Goal: Navigation & Orientation: Find specific page/section

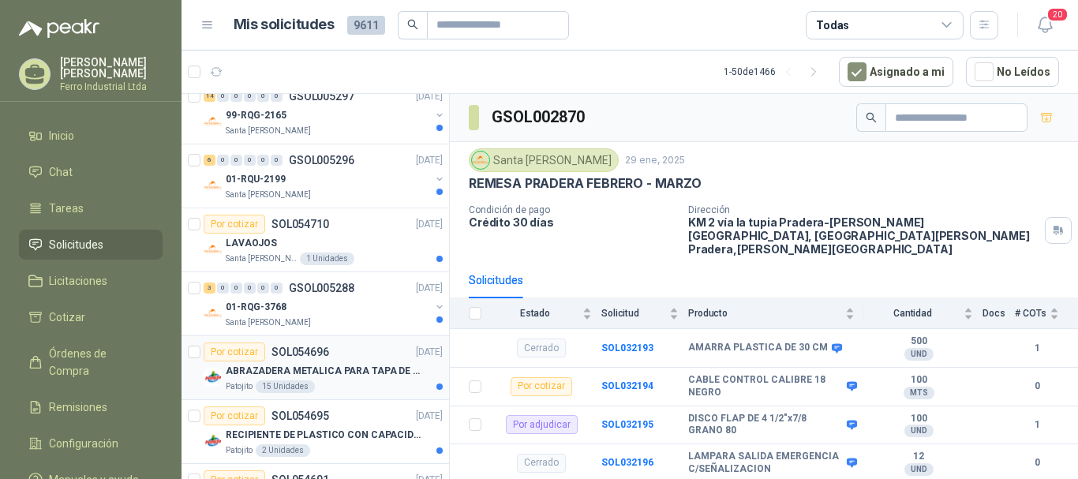
scroll to position [316, 0]
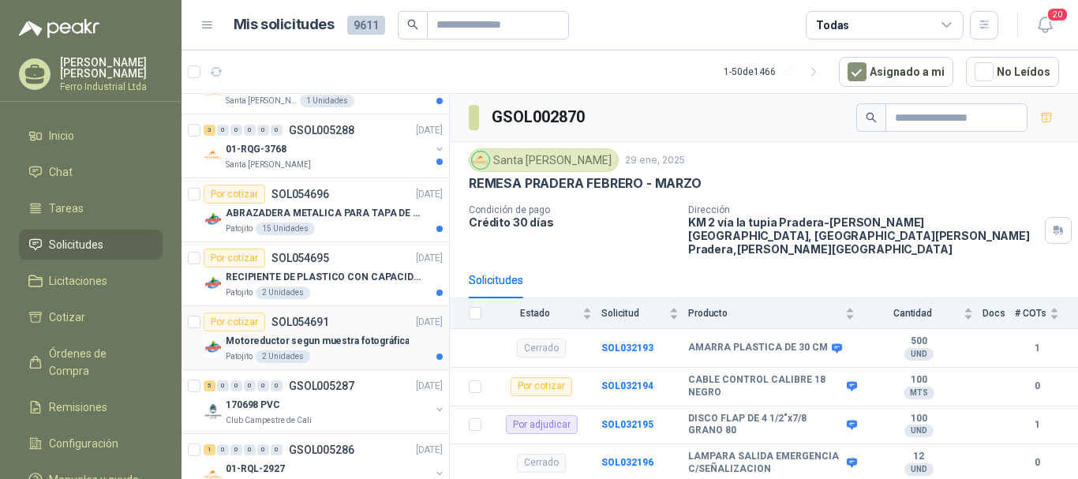
click at [364, 342] on p "Motoreductor segun muestra fotográfica" at bounding box center [317, 341] width 183 height 15
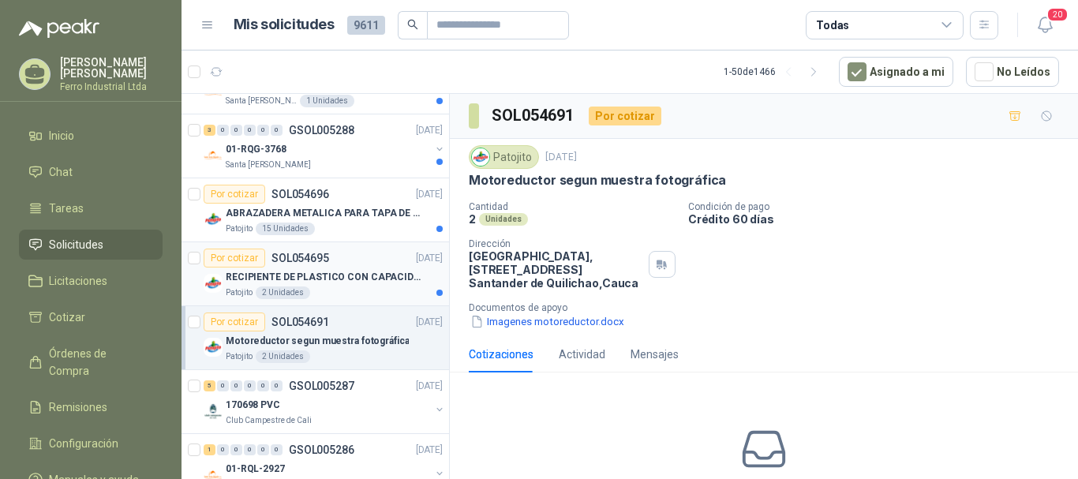
click at [368, 272] on p "RECIPIENTE DE PLASTICO CON CAPACIDAD DE 1.8 LT PARA LA EXTRACCIÓN MANUAL DE LIQ…" at bounding box center [324, 277] width 196 height 15
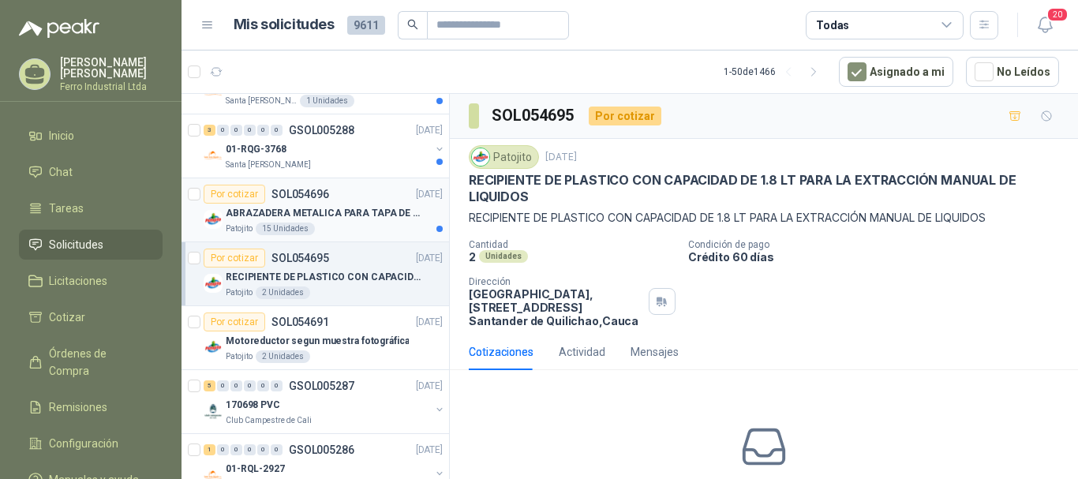
click at [364, 207] on p "ABRAZADERA METALICA PARA TAPA DE TAMBOR DE PLASTICO DE 50 LT" at bounding box center [324, 213] width 196 height 15
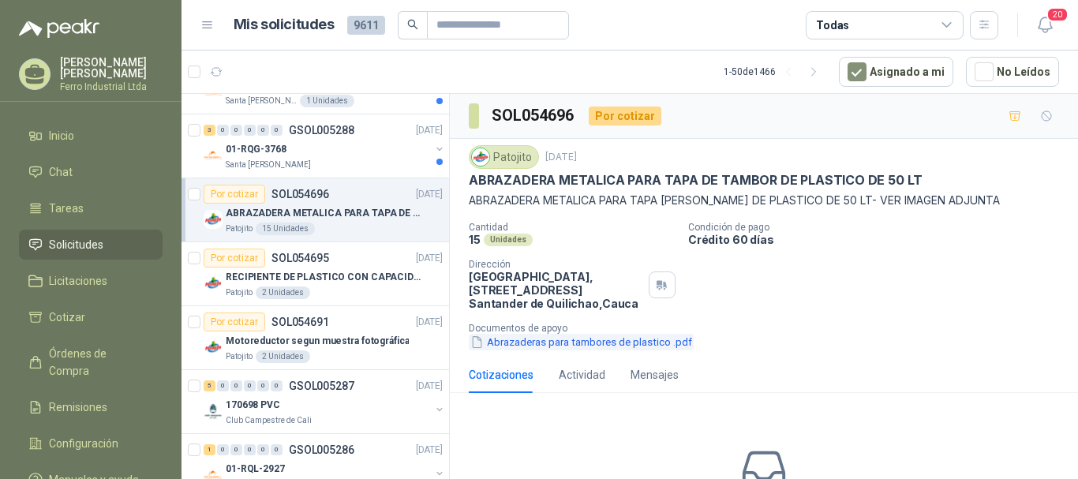
click at [576, 343] on button "Abrazaderas para tambores de plastico .pdf" at bounding box center [581, 342] width 225 height 17
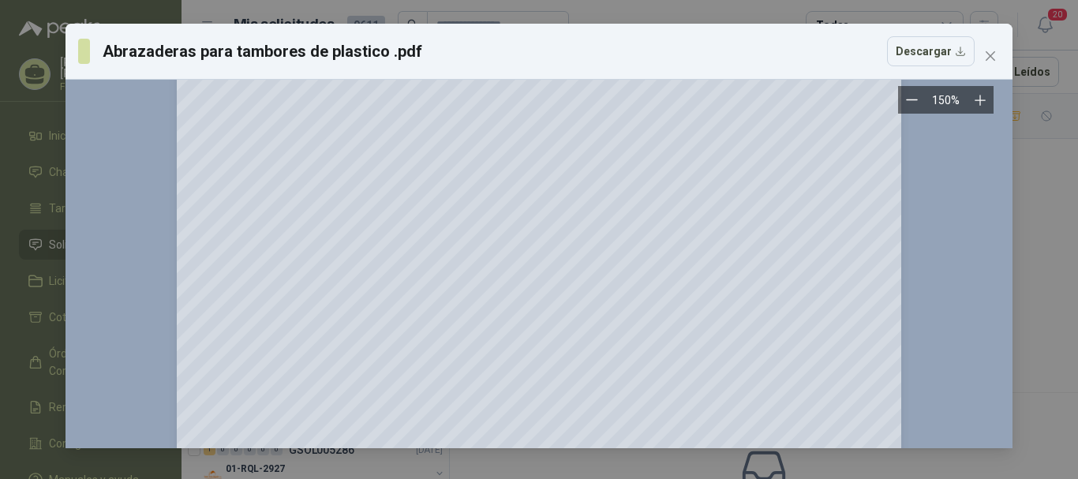
scroll to position [394, 0]
click at [986, 54] on icon "close" at bounding box center [990, 56] width 13 height 13
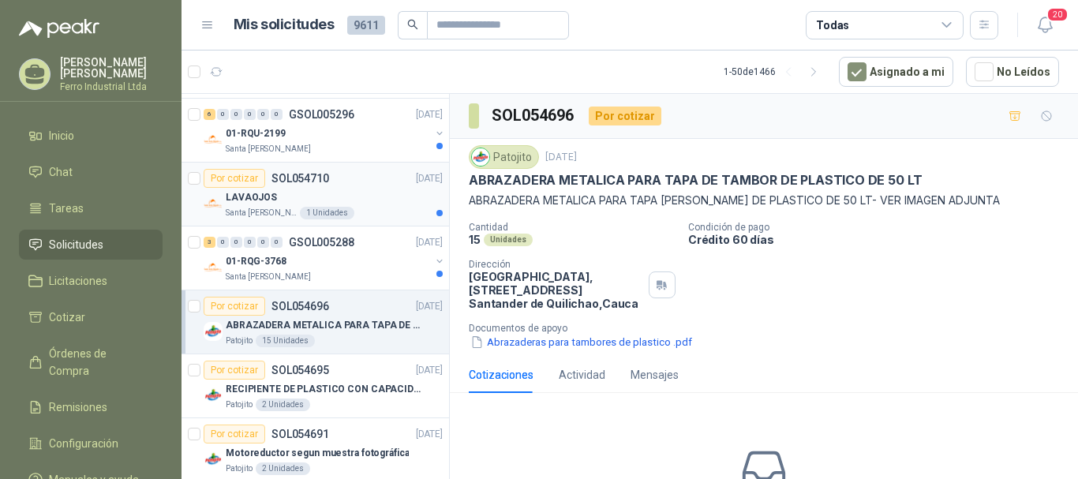
scroll to position [158, 0]
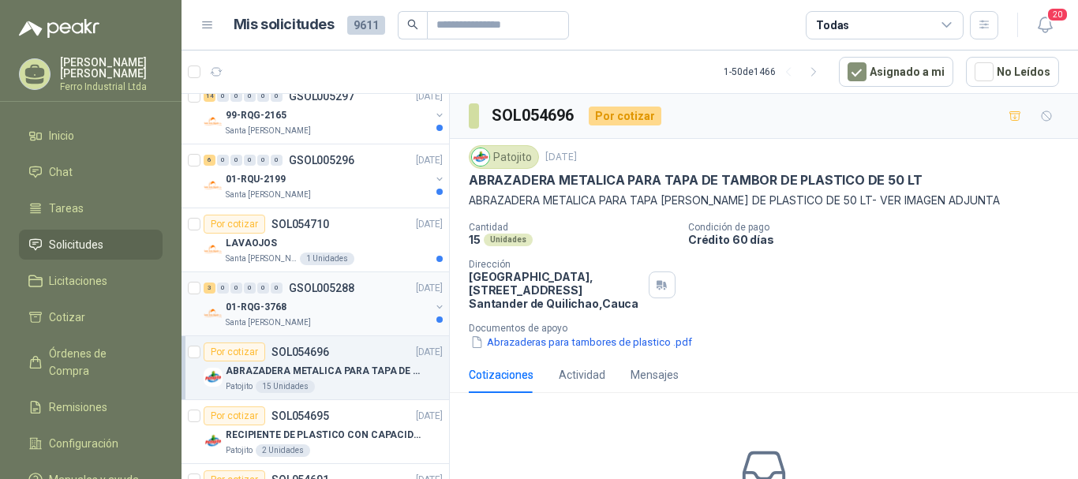
click at [354, 290] on div "3 0 0 0 0 0 GSOL005288 [DATE]" at bounding box center [325, 287] width 242 height 19
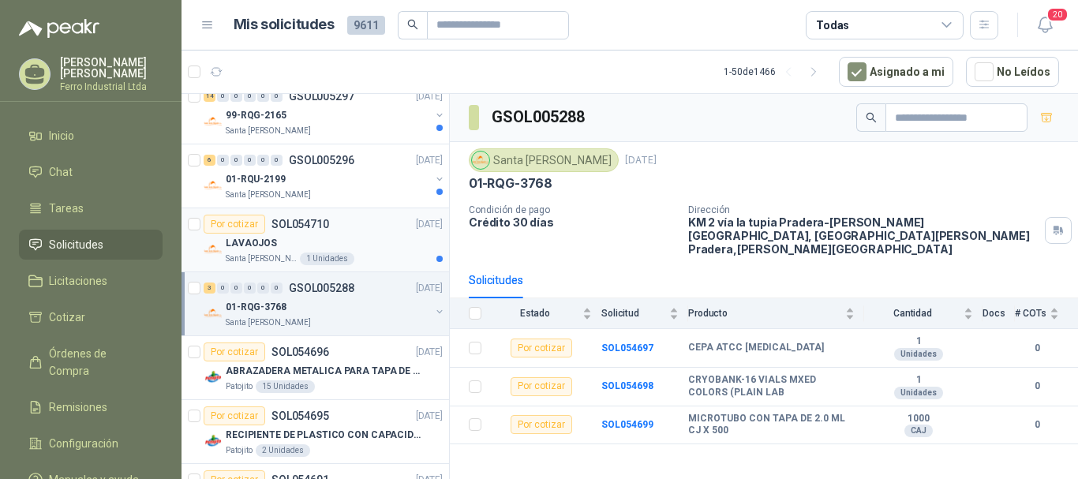
click at [363, 243] on div "LAVAOJOS" at bounding box center [334, 243] width 217 height 19
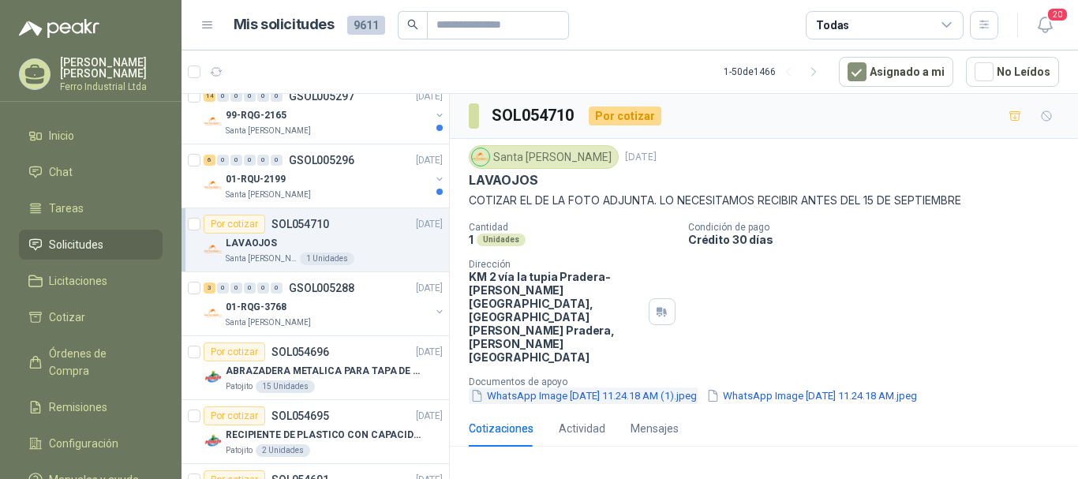
click at [628, 387] on button "WhatsApp Image [DATE] 11.24.18 AM (1).jpeg" at bounding box center [584, 395] width 230 height 17
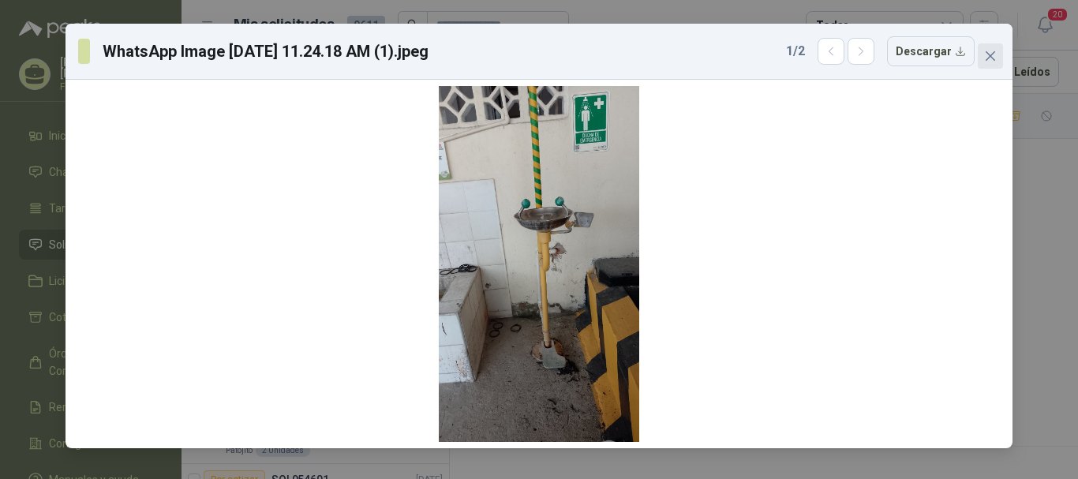
click at [991, 54] on icon "close" at bounding box center [990, 56] width 13 height 13
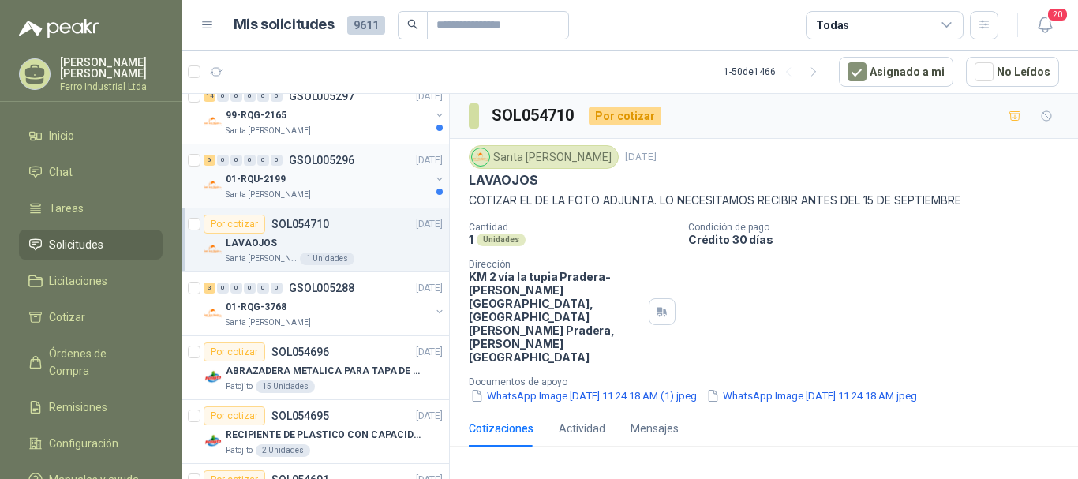
click at [293, 171] on div "01-RQU-2199" at bounding box center [328, 179] width 204 height 19
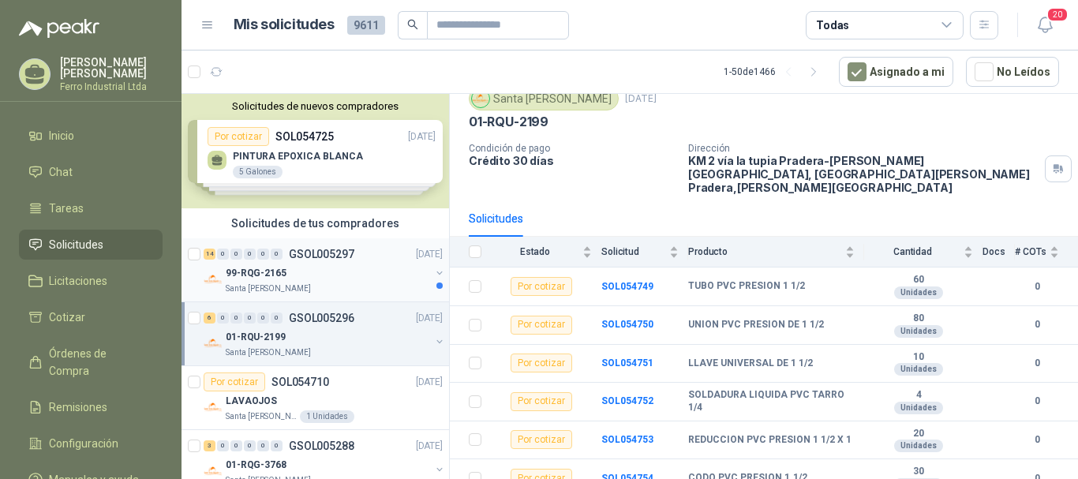
click at [329, 263] on div "99-RQG-2165" at bounding box center [328, 272] width 204 height 19
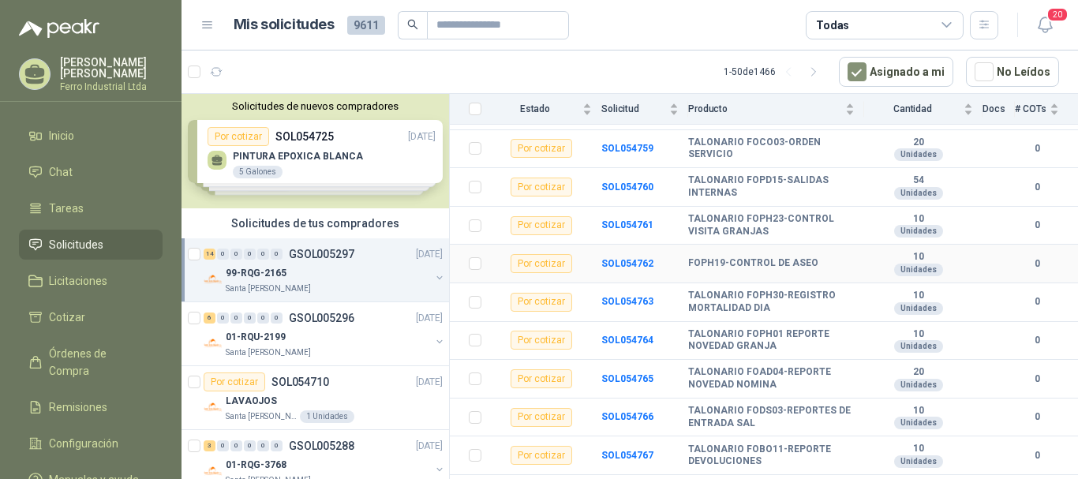
scroll to position [357, 0]
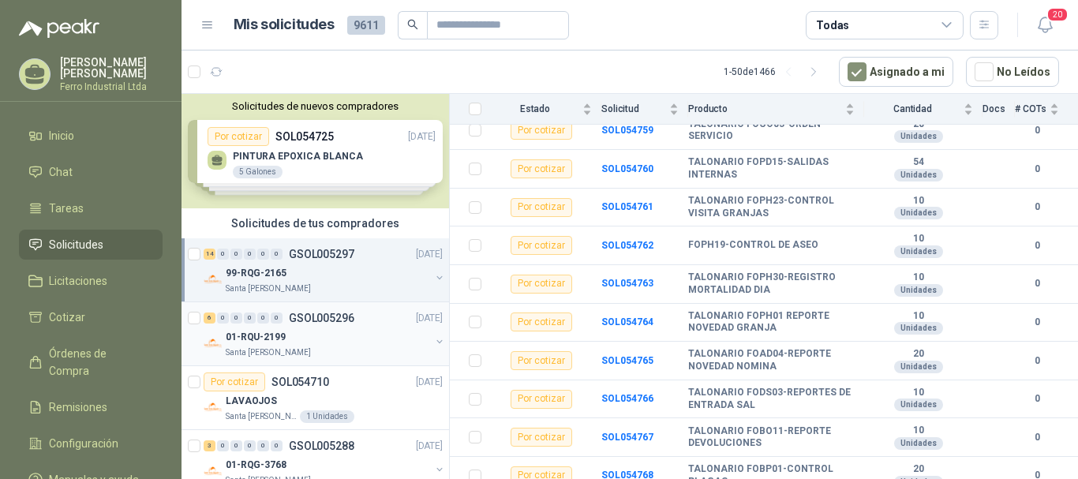
click at [316, 320] on p "GSOL005296" at bounding box center [321, 317] width 65 height 11
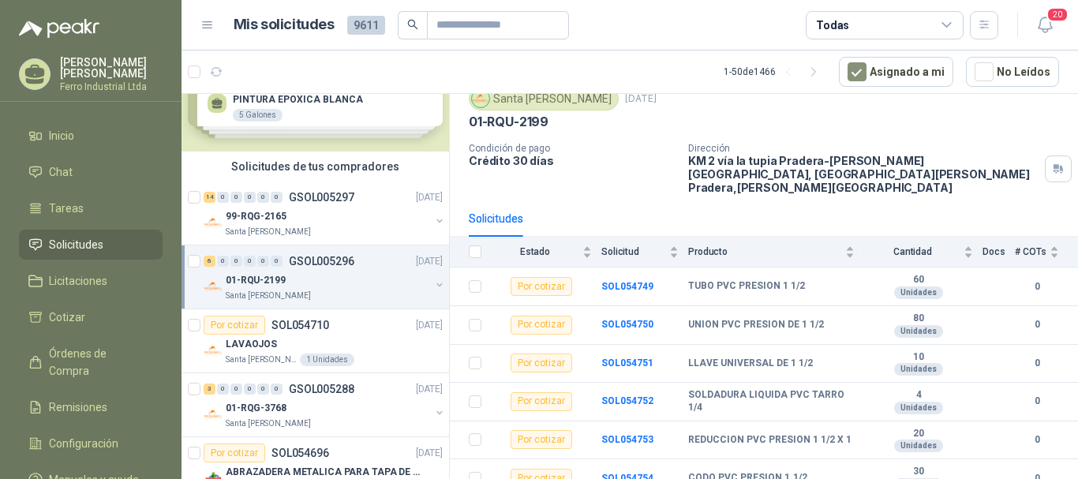
scroll to position [79, 0]
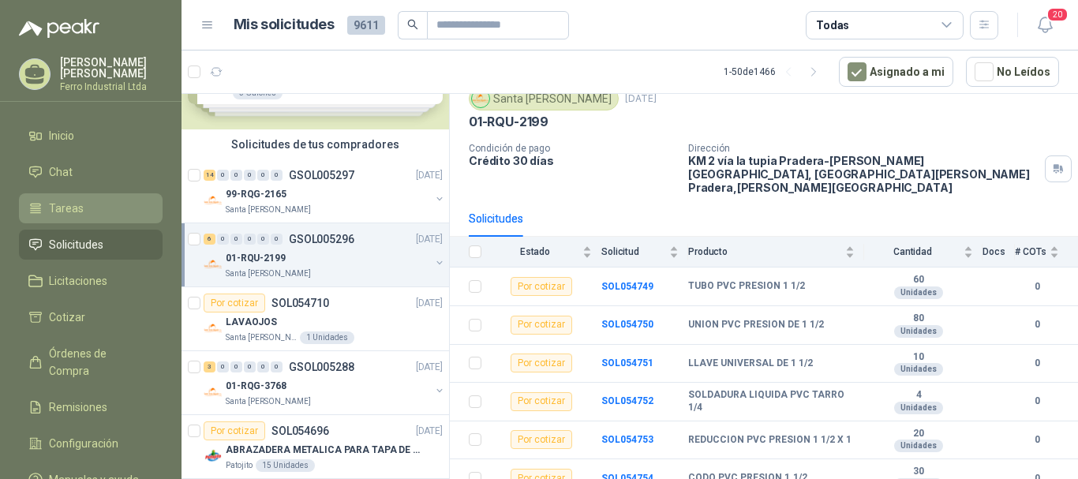
click at [63, 201] on span "Tareas" at bounding box center [66, 208] width 35 height 17
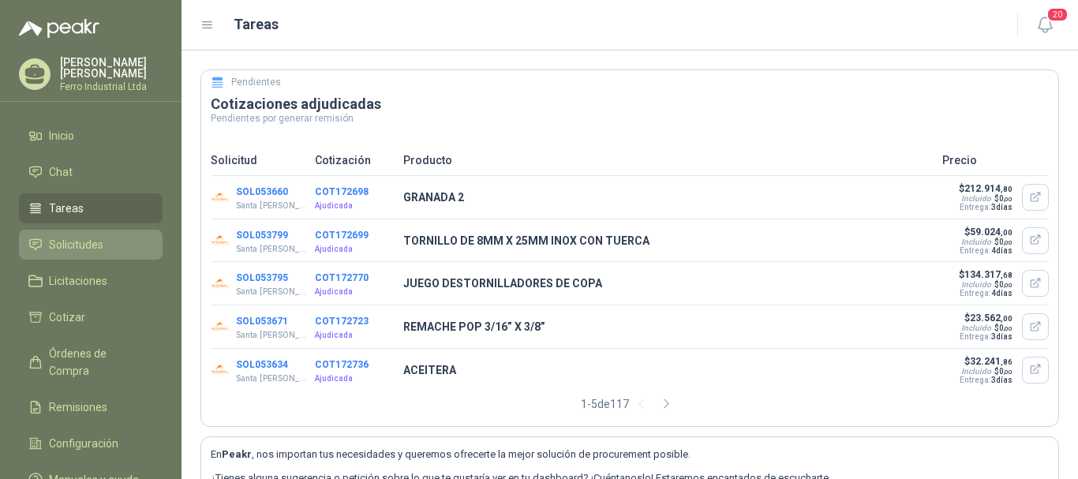
click at [99, 245] on span "Solicitudes" at bounding box center [76, 244] width 54 height 17
